Goal: Transaction & Acquisition: Purchase product/service

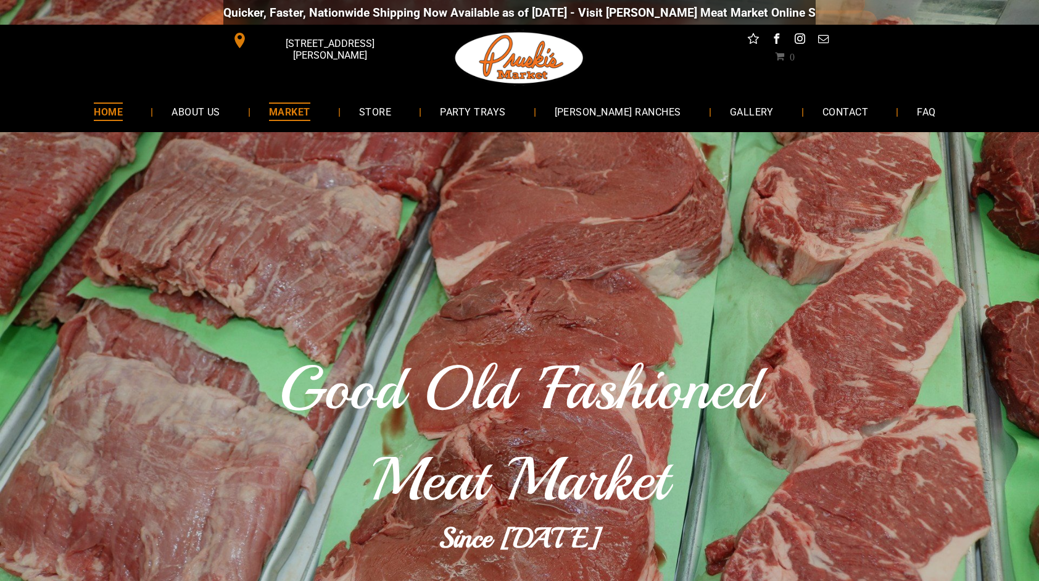
click at [310, 113] on span "MARKET" at bounding box center [289, 111] width 41 height 18
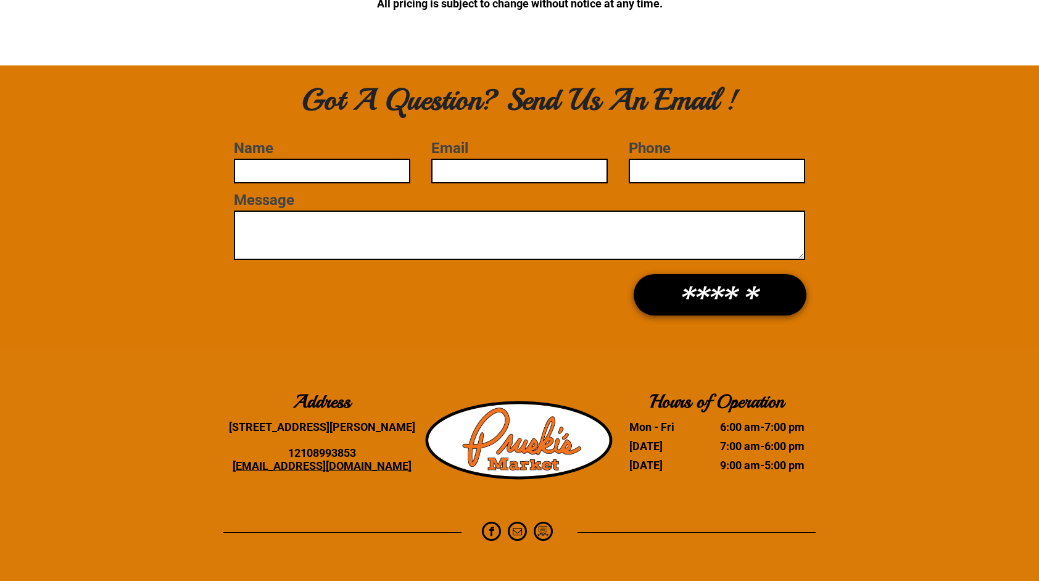
scroll to position [3449, 0]
